Goal: Information Seeking & Learning: Learn about a topic

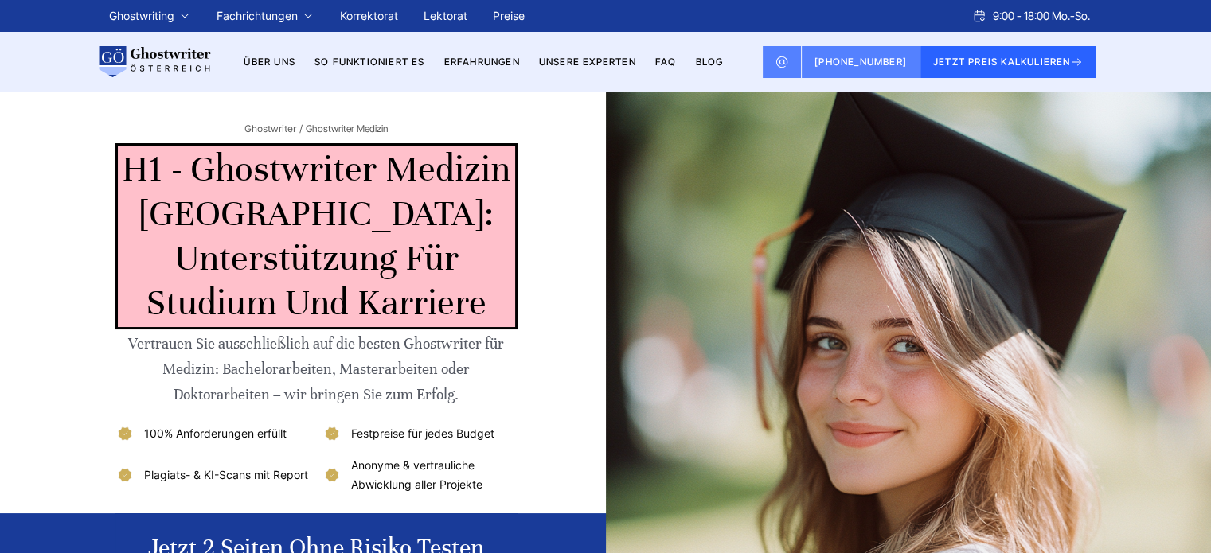
click at [511, 15] on link "Preise" at bounding box center [509, 16] width 32 height 14
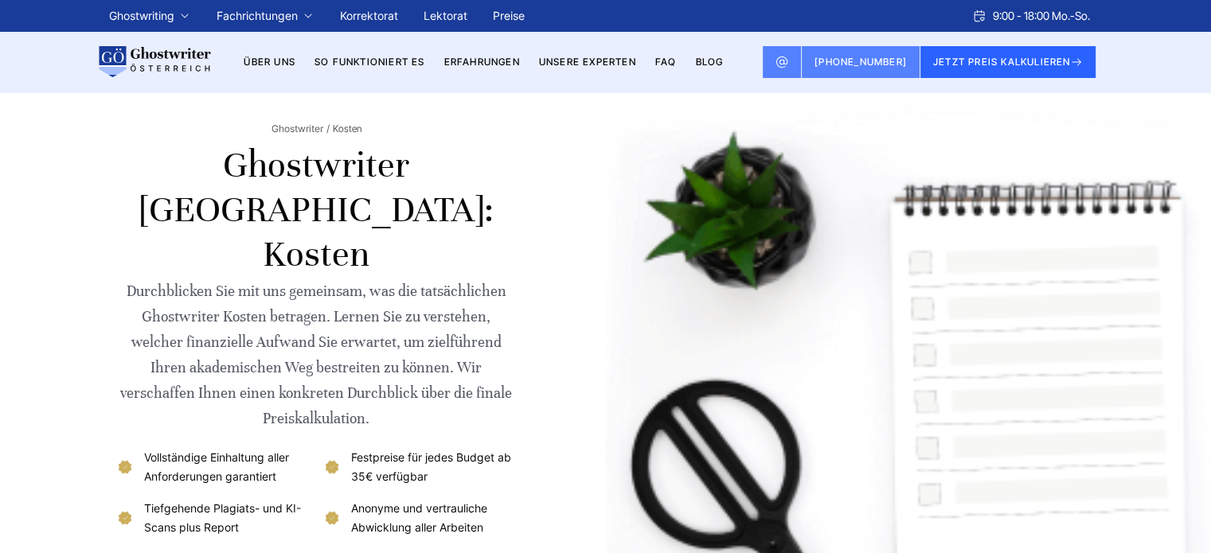
scroll to position [506, 0]
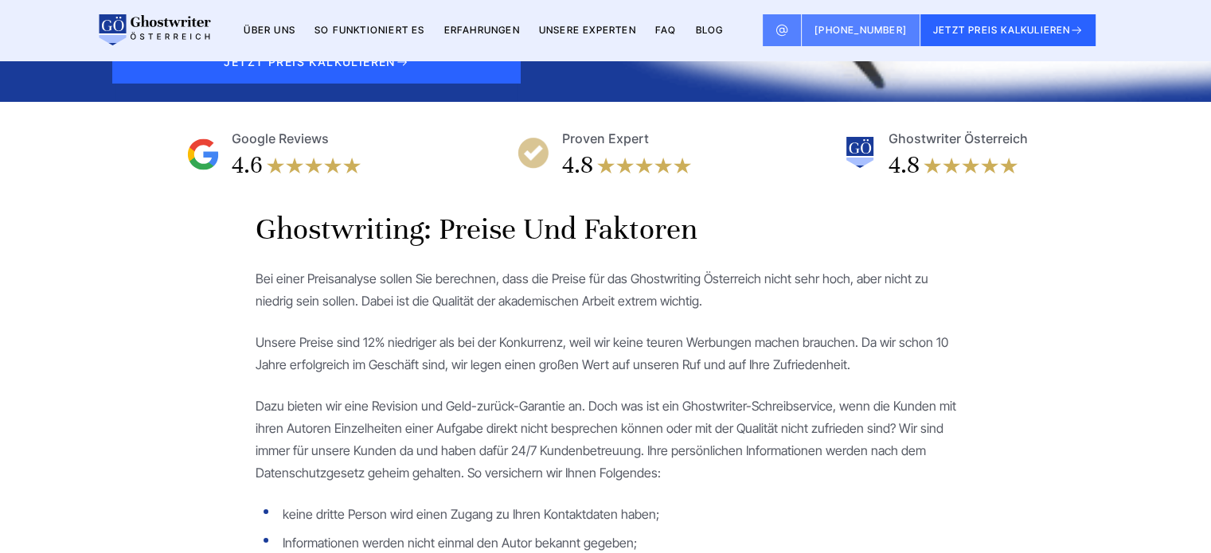
click at [514, 210] on h2 "Ghostwriting: Preise und Faktoren" at bounding box center [606, 229] width 701 height 38
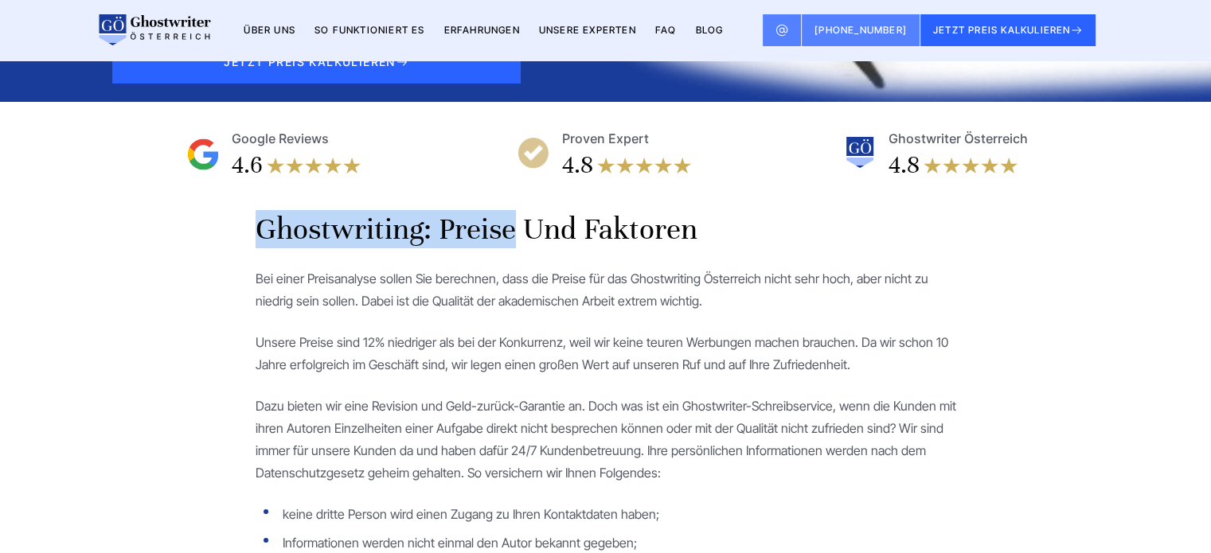
drag, startPoint x: 514, startPoint y: 188, endPoint x: 260, endPoint y: 180, distance: 254.2
click at [260, 210] on h2 "Ghostwriting: Preise und Faktoren" at bounding box center [606, 229] width 701 height 38
copy h2 "Ghostwriting: Preise"
